Goal: Task Accomplishment & Management: Manage account settings

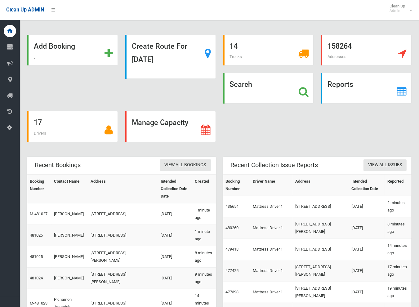
click at [49, 47] on strong "Add Booking" at bounding box center [54, 46] width 41 height 9
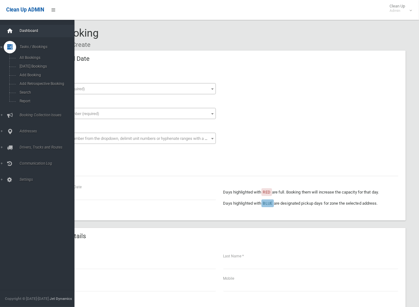
click at [11, 29] on icon at bounding box center [10, 31] width 7 height 12
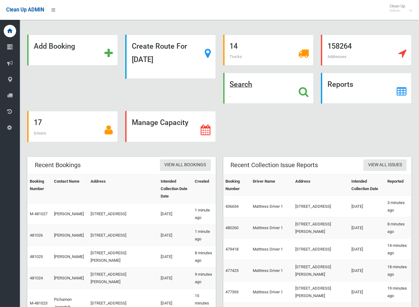
click at [247, 86] on strong "Search" at bounding box center [241, 84] width 23 height 9
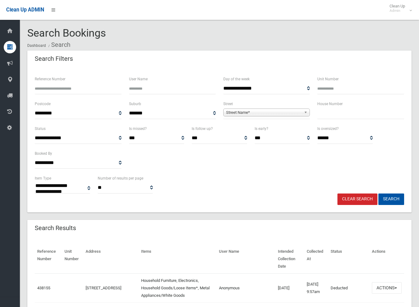
select select
click at [71, 85] on input "Reference Number" at bounding box center [78, 88] width 87 height 11
type input "******"
click at [378, 193] on button "Search" at bounding box center [391, 198] width 26 height 11
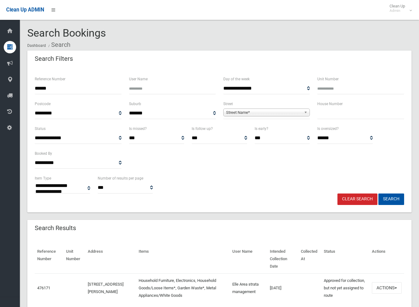
select select
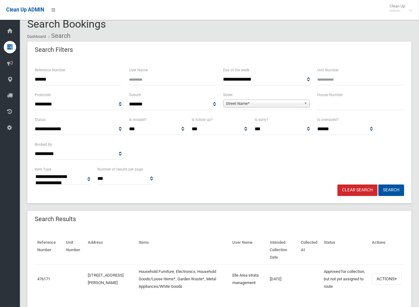
scroll to position [17, 0]
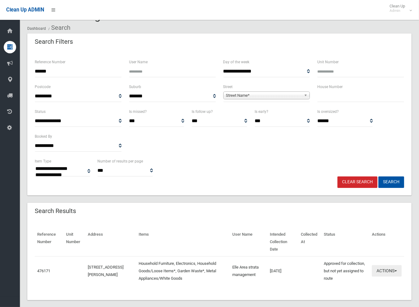
click at [387, 265] on button "Actions" at bounding box center [387, 270] width 30 height 11
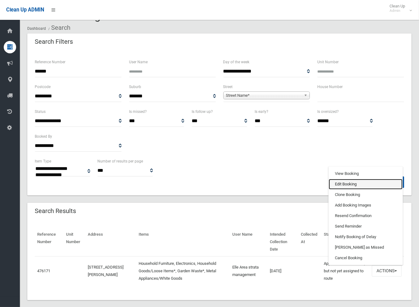
click at [341, 179] on link "Edit Booking" at bounding box center [366, 184] width 74 height 11
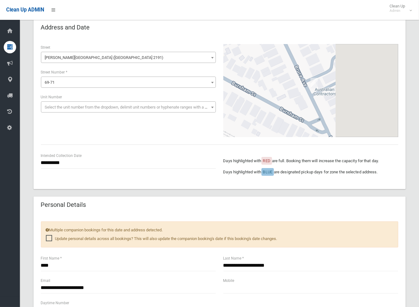
scroll to position [93, 0]
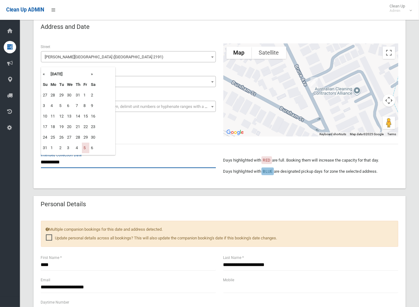
click at [54, 156] on div "**********" at bounding box center [128, 160] width 175 height 16
click at [91, 75] on th "»" at bounding box center [93, 74] width 8 height 11
click at [43, 75] on th "«" at bounding box center [45, 74] width 8 height 11
click at [92, 75] on th "»" at bounding box center [93, 74] width 8 height 11
click at [85, 117] on td "19" at bounding box center [85, 116] width 7 height 11
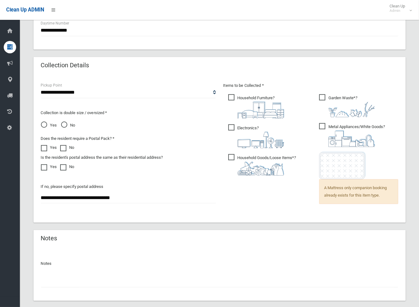
scroll to position [406, 0]
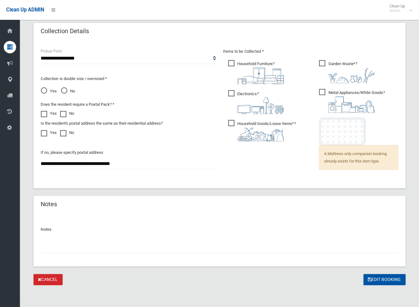
click at [93, 243] on input "text" at bounding box center [219, 247] width 357 height 11
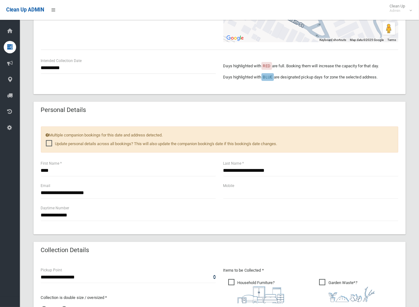
scroll to position [189, 0]
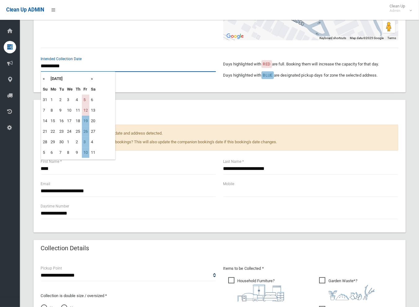
click at [63, 68] on input "**********" at bounding box center [128, 65] width 175 height 11
click at [92, 80] on th "»" at bounding box center [93, 78] width 8 height 11
click at [87, 122] on td "17" at bounding box center [85, 121] width 7 height 11
type input "**********"
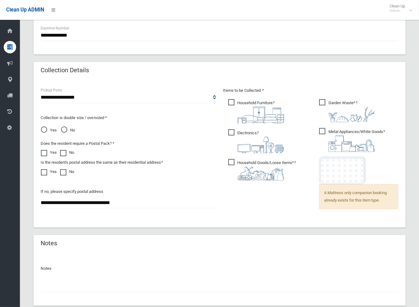
scroll to position [406, 0]
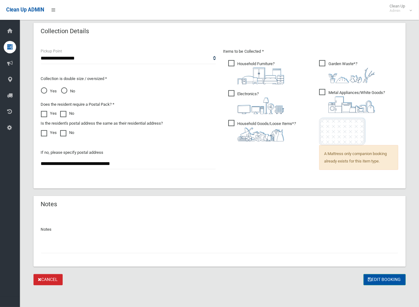
click at [391, 279] on button "Edit Booking" at bounding box center [384, 279] width 42 height 11
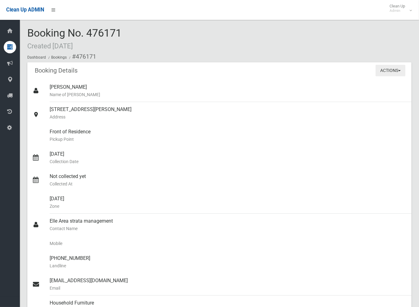
click at [401, 71] on button "Actions" at bounding box center [390, 70] width 30 height 11
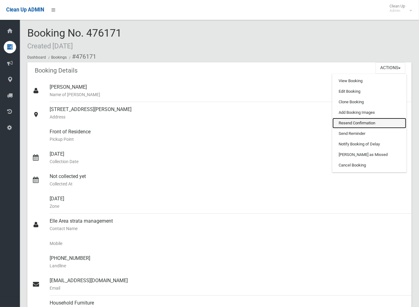
click at [359, 121] on link "Resend Confirmation" at bounding box center [369, 123] width 74 height 11
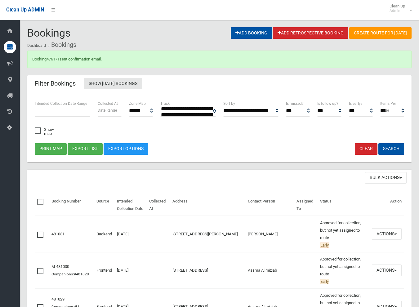
select select
drag, startPoint x: 63, startPoint y: 58, endPoint x: 47, endPoint y: 57, distance: 16.1
click at [47, 57] on div "Booking 476171 sent confirmation email." at bounding box center [219, 59] width 384 height 17
copy div "476171"
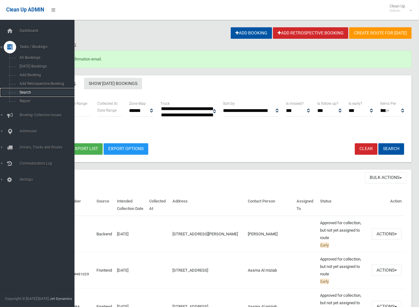
click at [25, 95] on link "Search" at bounding box center [39, 92] width 79 height 9
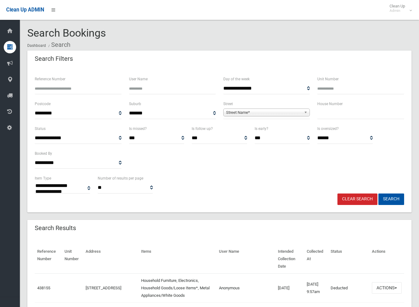
select select
type input "******"
click at [378, 193] on button "Search" at bounding box center [391, 198] width 26 height 11
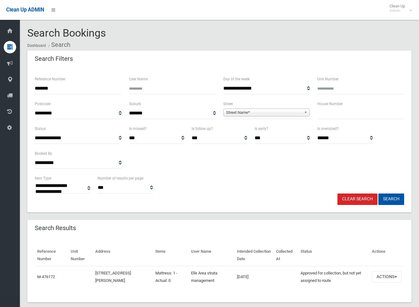
select select
drag, startPoint x: 49, startPoint y: 88, endPoint x: 32, endPoint y: 87, distance: 16.8
click at [32, 87] on div "Reference Number ******" at bounding box center [78, 87] width 94 height 25
type input "*"
click at [335, 113] on input "text" at bounding box center [360, 113] width 87 height 11
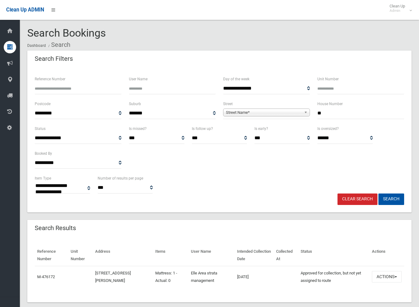
type input "**"
click at [285, 108] on span "**********" at bounding box center [266, 113] width 87 height 11
click at [281, 111] on span "Street Name*" at bounding box center [264, 112] width 76 height 7
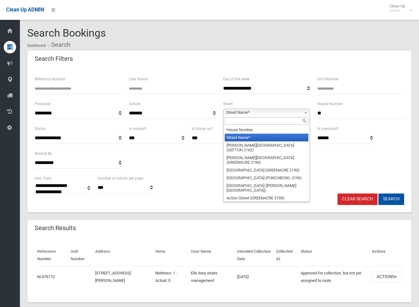
click at [248, 121] on input "text" at bounding box center [267, 120] width 84 height 7
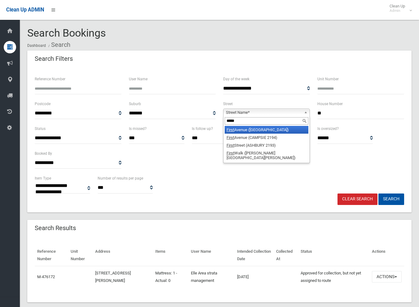
type input "*****"
click at [248, 130] on li "First Avenue (BELFIELD 2191)" at bounding box center [267, 130] width 84 height 8
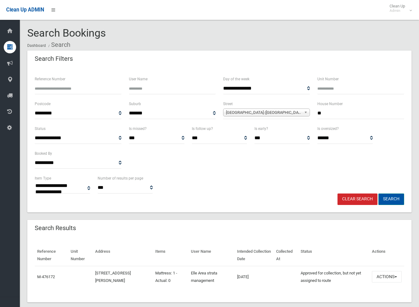
click at [394, 199] on button "Search" at bounding box center [392, 198] width 26 height 11
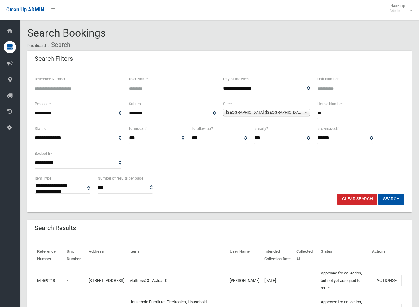
select select
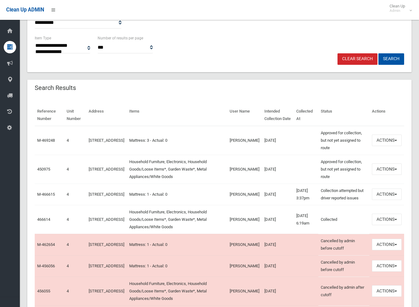
scroll to position [155, 0]
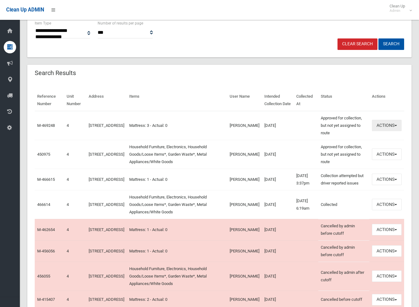
click at [383, 123] on button "Actions" at bounding box center [387, 125] width 30 height 11
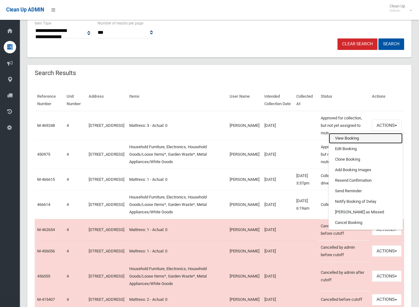
click at [343, 138] on link "View Booking" at bounding box center [366, 138] width 74 height 11
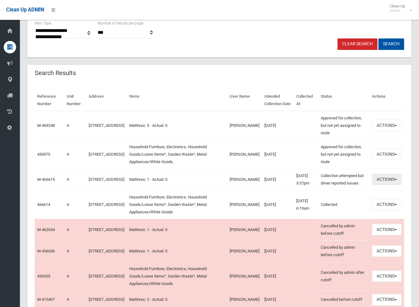
click at [386, 183] on button "Actions" at bounding box center [387, 179] width 30 height 11
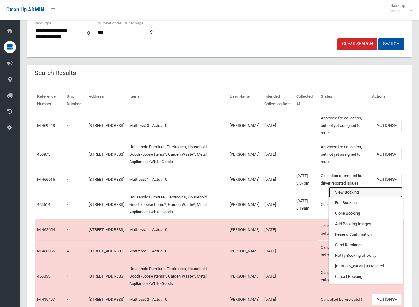
click at [345, 197] on link "View Booking" at bounding box center [366, 192] width 74 height 11
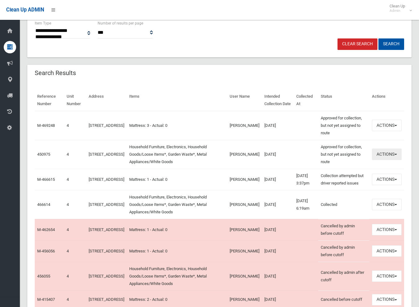
click at [384, 154] on button "Actions" at bounding box center [387, 153] width 30 height 11
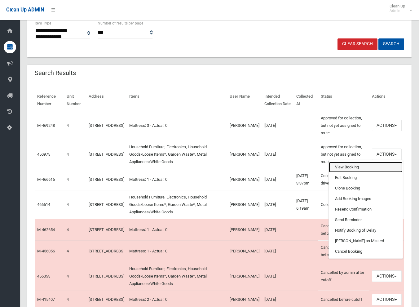
click at [343, 166] on link "View Booking" at bounding box center [366, 167] width 74 height 11
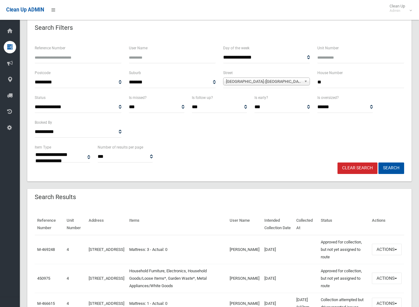
scroll to position [31, 0]
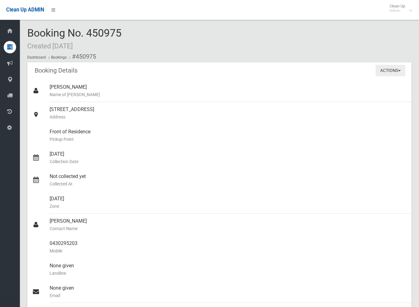
click at [389, 70] on button "Actions" at bounding box center [391, 70] width 30 height 11
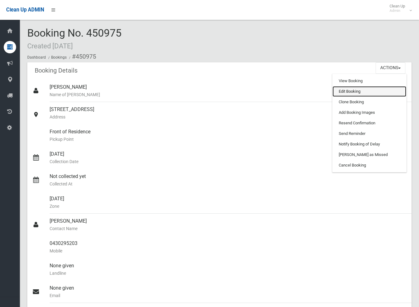
click at [342, 92] on link "Edit Booking" at bounding box center [370, 91] width 74 height 11
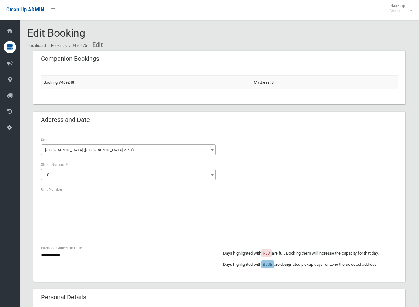
scroll to position [62, 0]
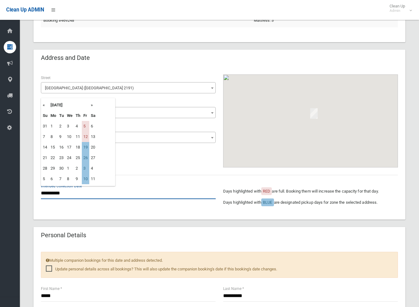
click at [55, 190] on input "**********" at bounding box center [128, 193] width 175 height 11
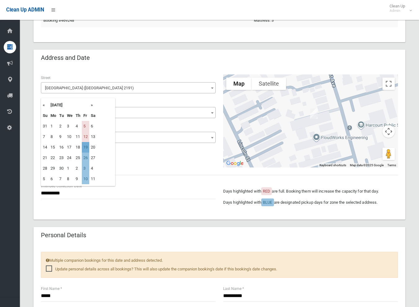
click at [84, 148] on td "19" at bounding box center [85, 147] width 7 height 11
type input "**********"
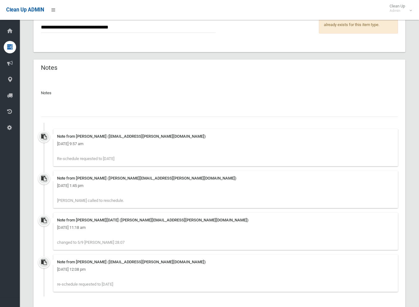
scroll to position [586, 0]
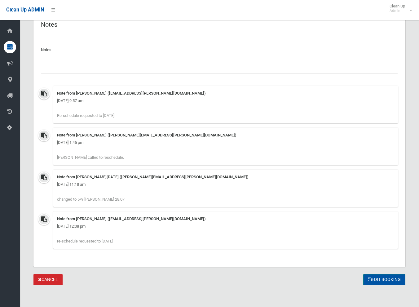
click at [383, 278] on button "Edit Booking" at bounding box center [384, 279] width 42 height 11
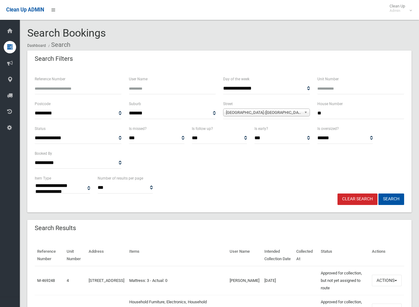
select select
